Goal: Task Accomplishment & Management: Complete application form

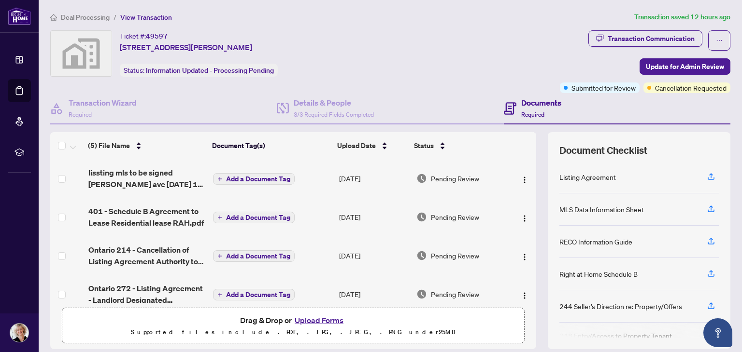
scroll to position [6, 0]
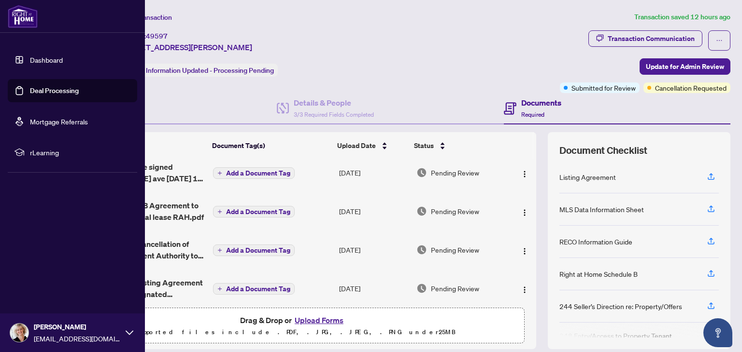
click at [30, 90] on link "Deal Processing" at bounding box center [54, 90] width 49 height 9
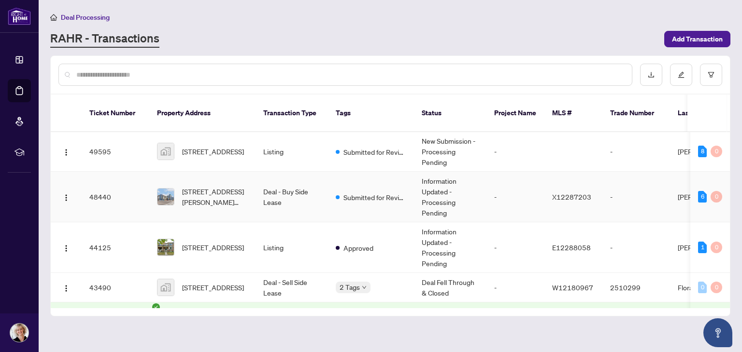
scroll to position [83, 0]
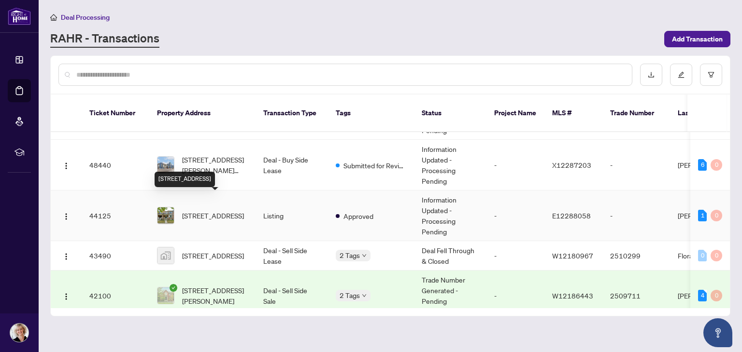
click at [212, 211] on span "[STREET_ADDRESS]" at bounding box center [213, 216] width 62 height 11
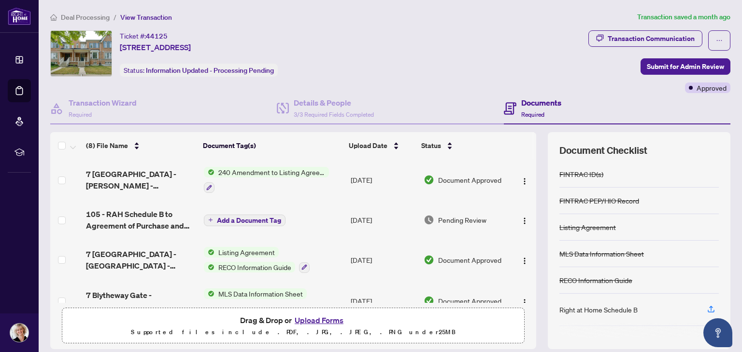
click at [316, 321] on button "Upload Forms" at bounding box center [319, 320] width 55 height 13
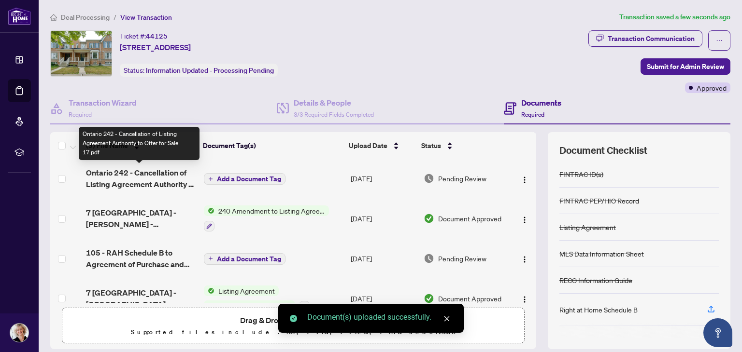
click at [150, 177] on span "Ontario 242 - Cancellation of Listing Agreement Authority to Offer for Sale 17.…" at bounding box center [141, 178] width 110 height 23
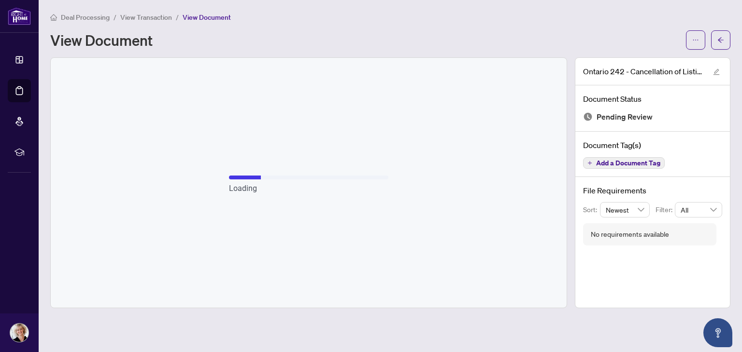
click at [332, 198] on div "Loading" at bounding box center [309, 183] width 516 height 250
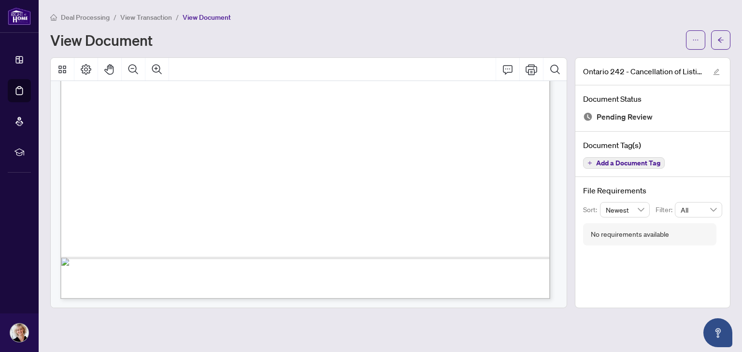
scroll to position [425, 0]
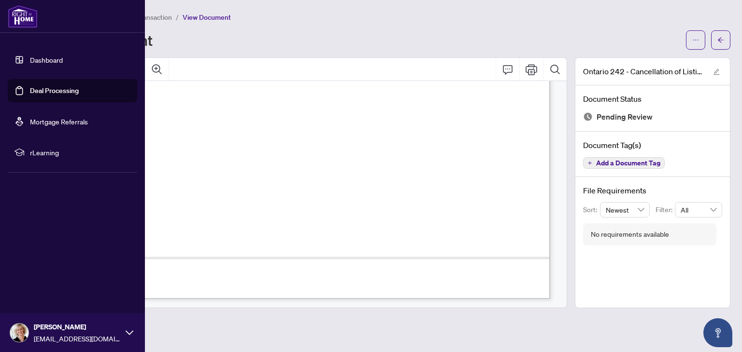
click at [46, 86] on link "Deal Processing" at bounding box center [54, 90] width 49 height 9
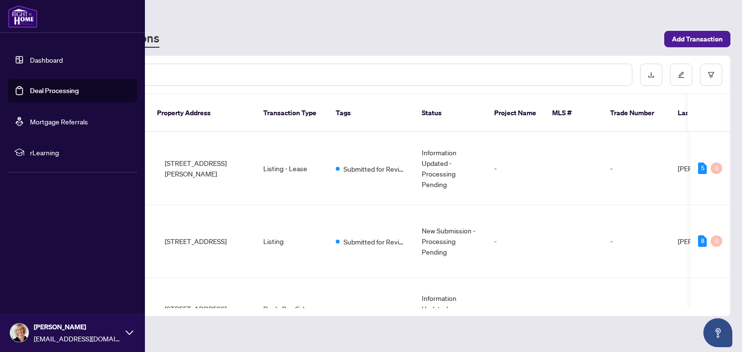
click at [46, 90] on link "Deal Processing" at bounding box center [54, 90] width 49 height 9
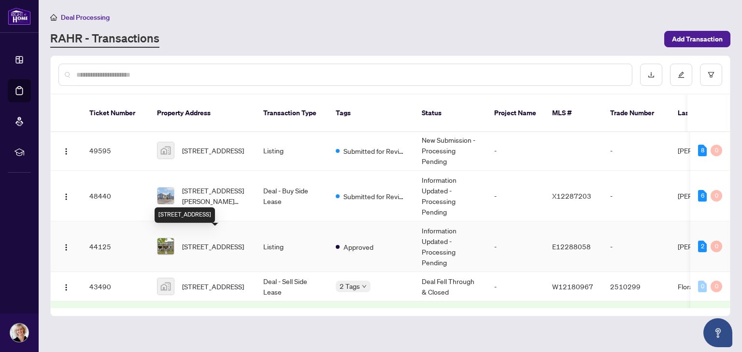
scroll to position [46, 0]
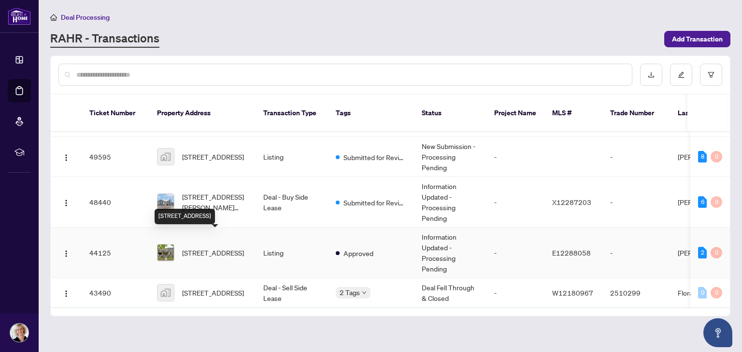
click at [213, 248] on span "[STREET_ADDRESS]" at bounding box center [213, 253] width 62 height 11
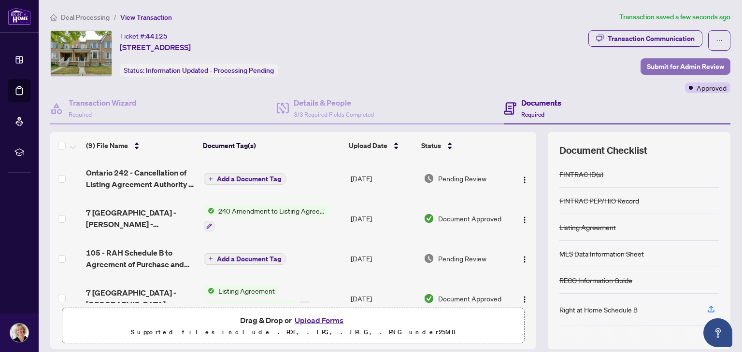
click at [651, 69] on span "Submit for Admin Review" at bounding box center [685, 66] width 77 height 15
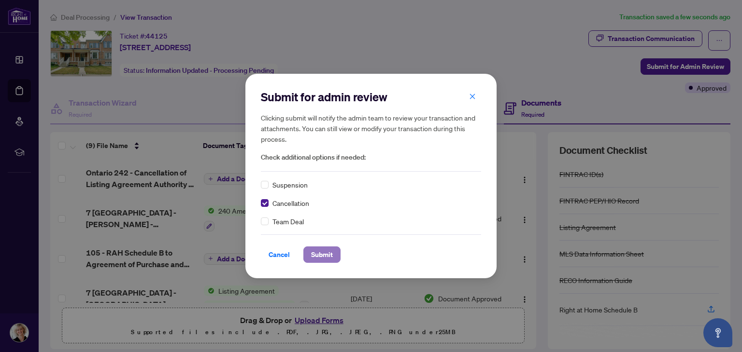
click at [319, 251] on span "Submit" at bounding box center [322, 254] width 22 height 15
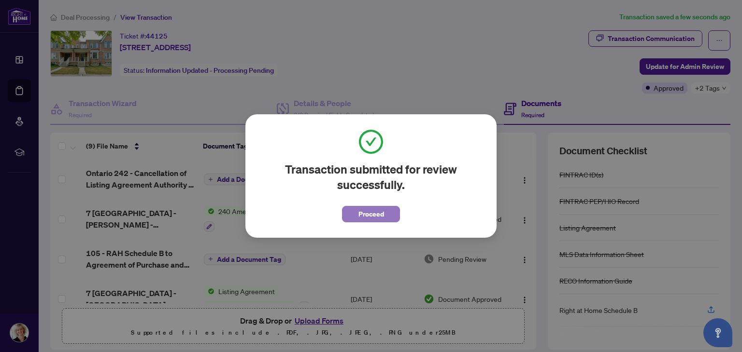
click at [367, 217] on span "Proceed" at bounding box center [371, 214] width 26 height 15
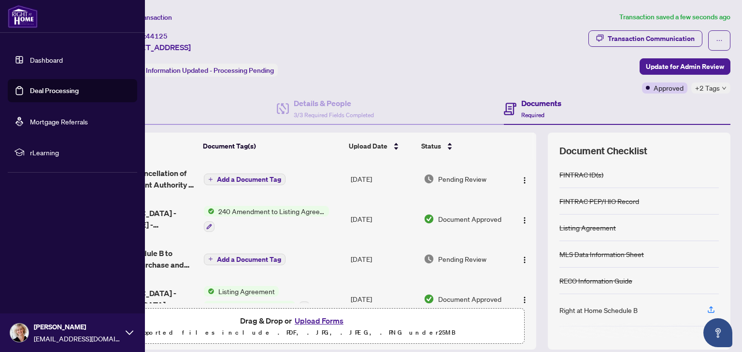
click at [30, 92] on link "Deal Processing" at bounding box center [54, 90] width 49 height 9
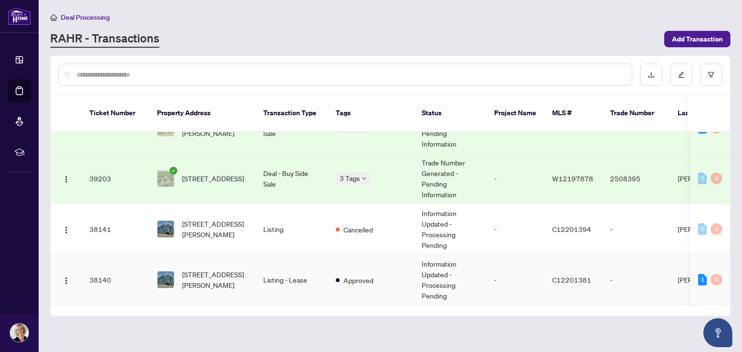
scroll to position [270, 0]
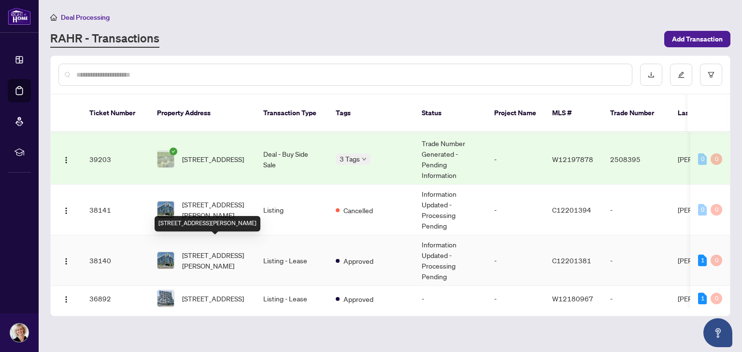
click at [227, 250] on span "[STREET_ADDRESS][PERSON_NAME]" at bounding box center [215, 260] width 66 height 21
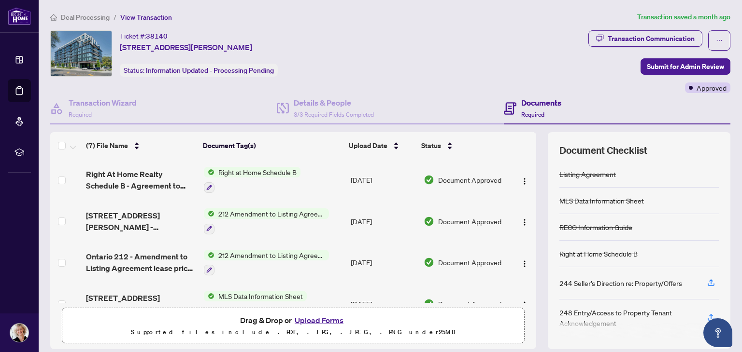
click at [305, 320] on button "Upload Forms" at bounding box center [319, 320] width 55 height 13
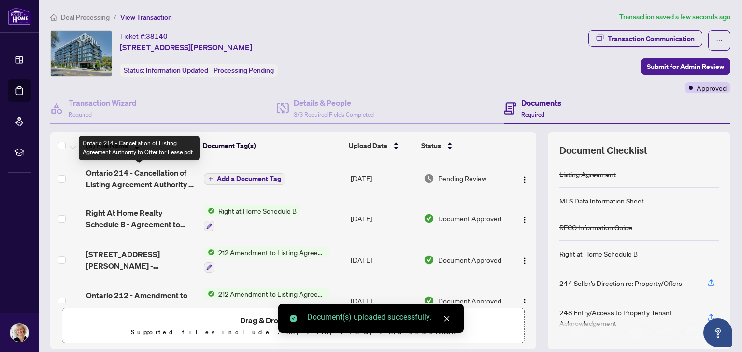
click at [155, 180] on span "Ontario 214 - Cancellation of Listing Agreement Authority to Offer for Lease.pdf" at bounding box center [141, 178] width 110 height 23
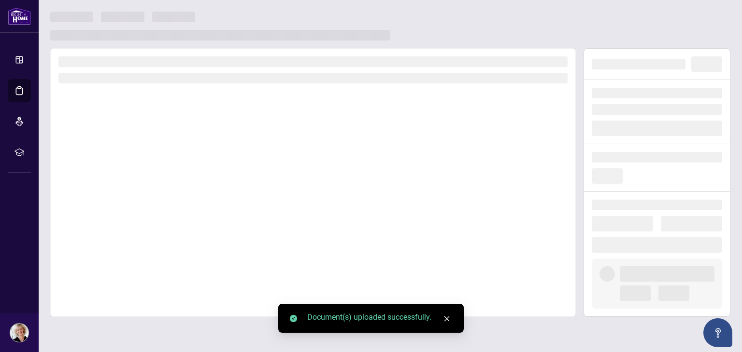
click at [155, 180] on div at bounding box center [312, 182] width 525 height 269
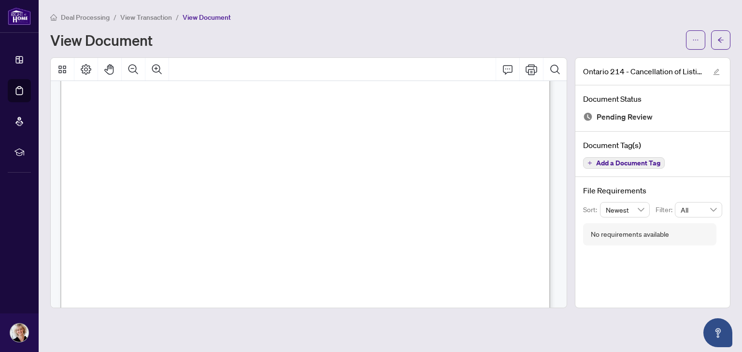
scroll to position [301, 0]
click at [721, 34] on span "button" at bounding box center [720, 39] width 7 height 15
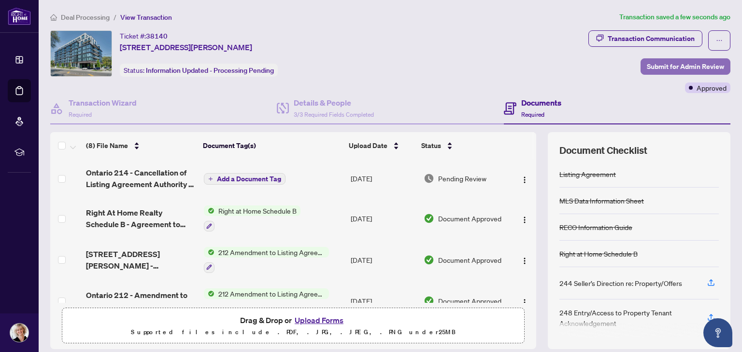
click at [647, 64] on span "Submit for Admin Review" at bounding box center [685, 66] width 77 height 15
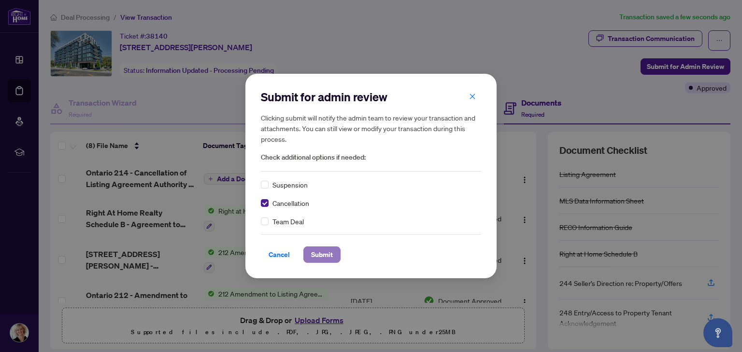
click at [323, 256] on span "Submit" at bounding box center [322, 254] width 22 height 15
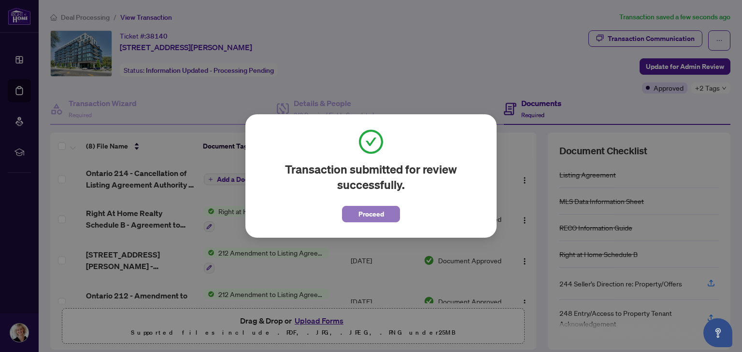
click at [363, 217] on span "Proceed" at bounding box center [371, 214] width 26 height 15
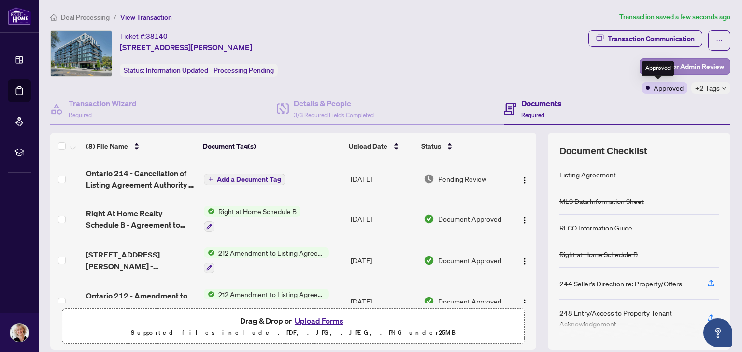
click at [659, 68] on div "Approved" at bounding box center [657, 68] width 33 height 15
click at [646, 64] on span "Update for Admin Review" at bounding box center [685, 66] width 78 height 15
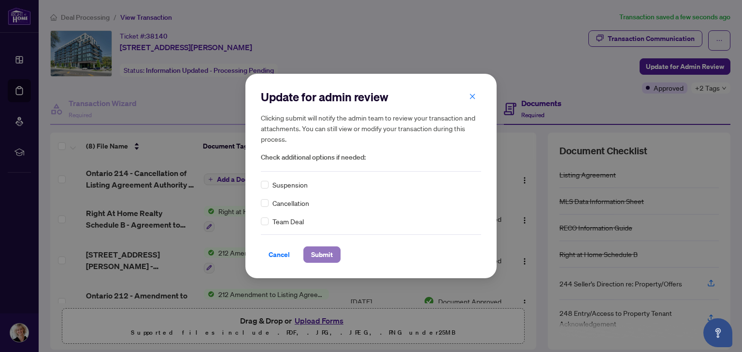
click at [316, 253] on span "Submit" at bounding box center [322, 254] width 22 height 15
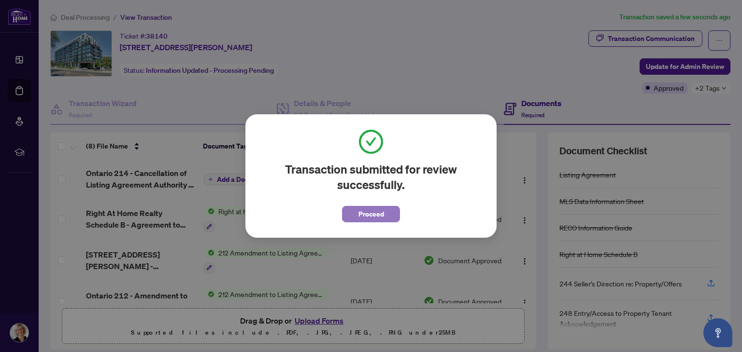
click at [362, 220] on span "Proceed" at bounding box center [371, 214] width 26 height 15
